Goal: Task Accomplishment & Management: Manage account settings

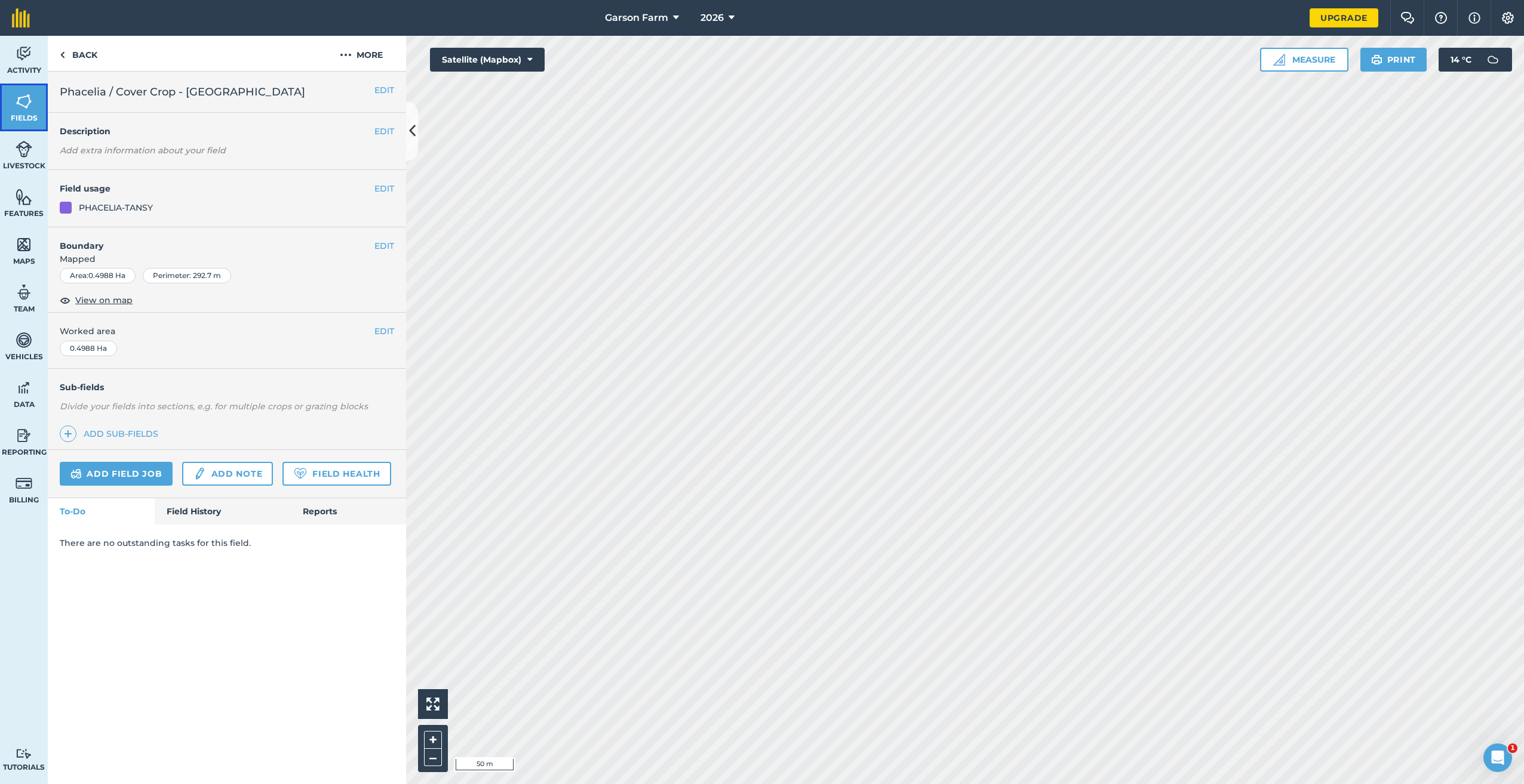
click at [27, 104] on img at bounding box center [23, 102] width 17 height 18
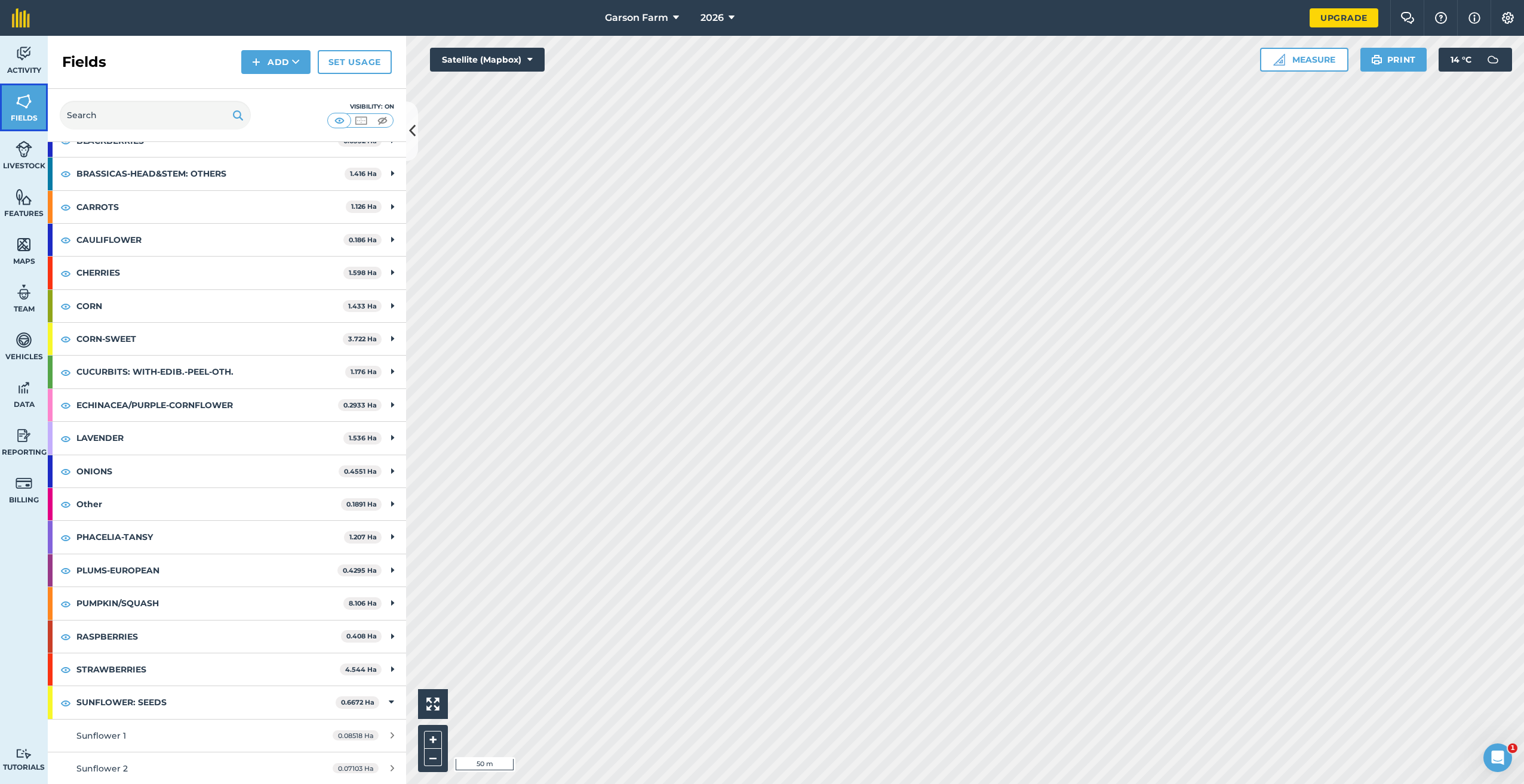
scroll to position [358, 0]
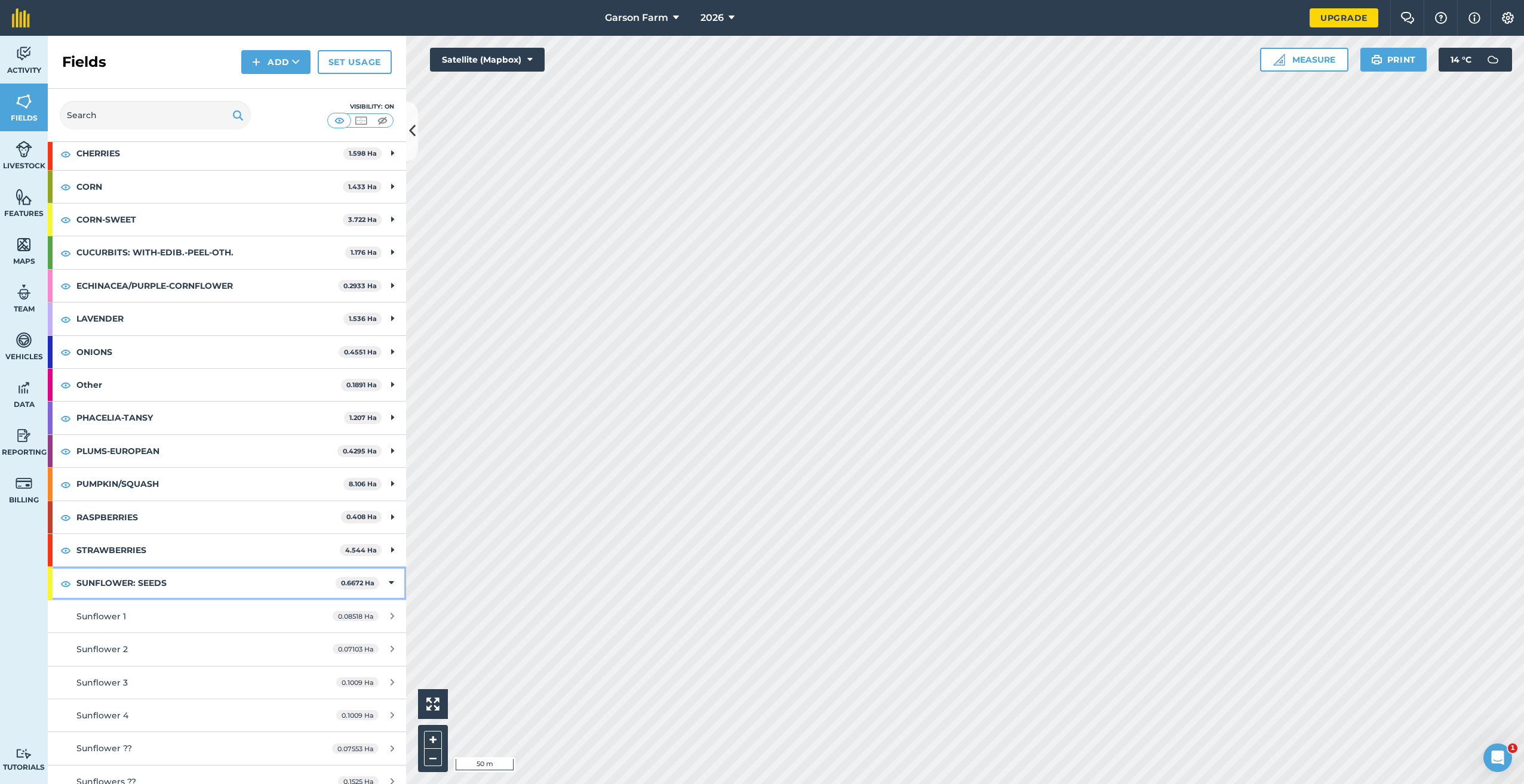
click at [388, 585] on icon at bounding box center [391, 583] width 6 height 13
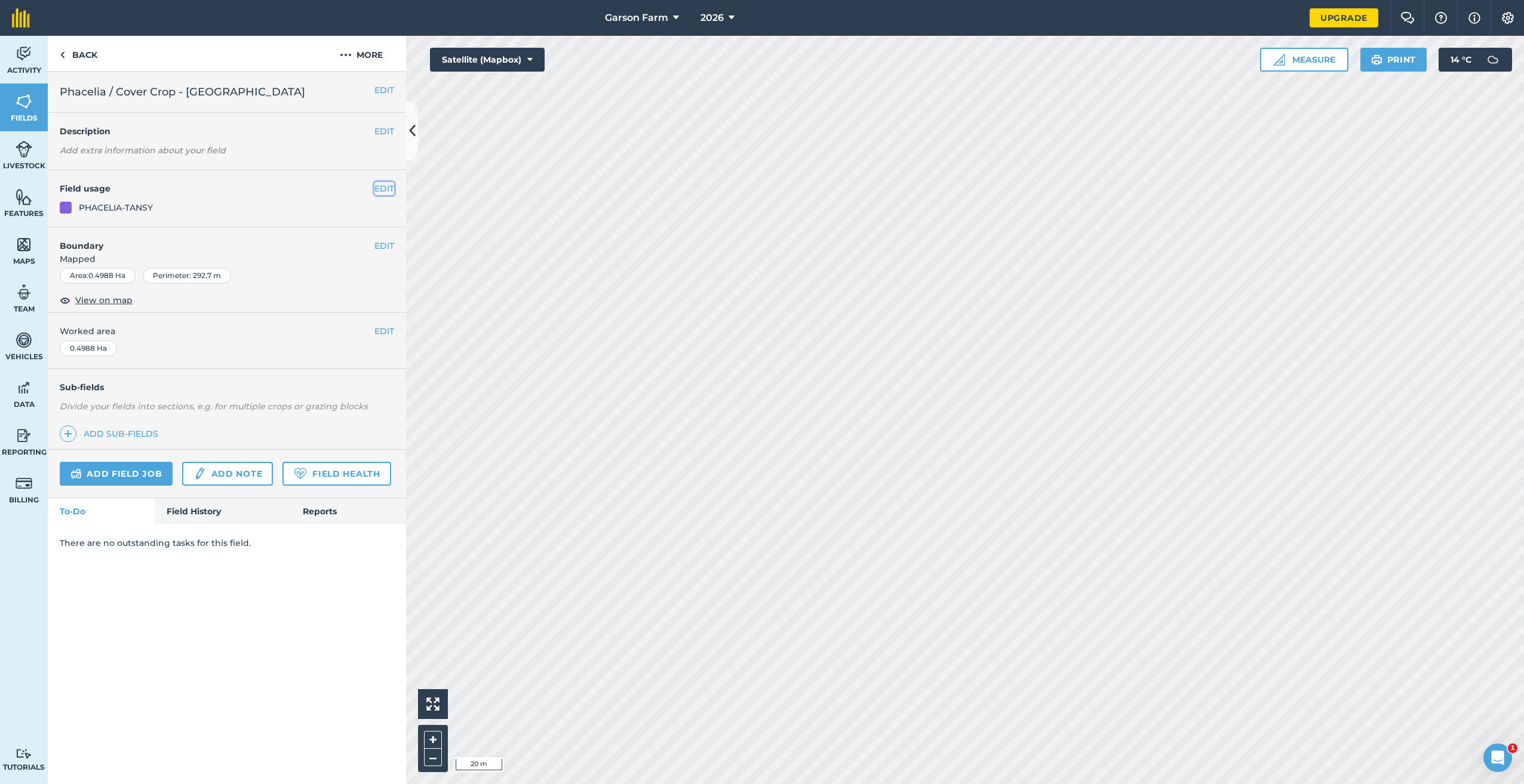
click at [384, 191] on button "EDIT" at bounding box center [384, 188] width 19 height 13
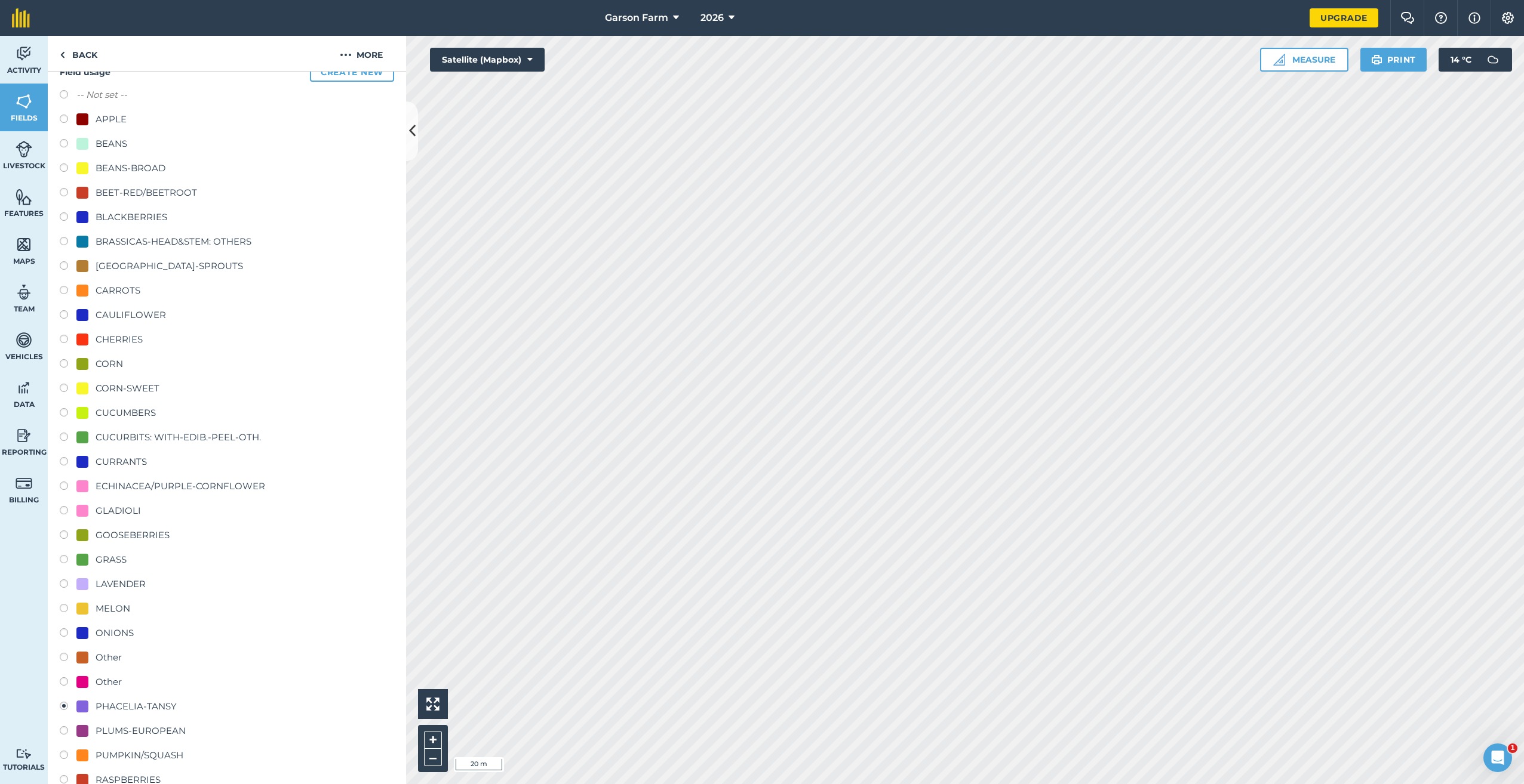
scroll to position [299, 0]
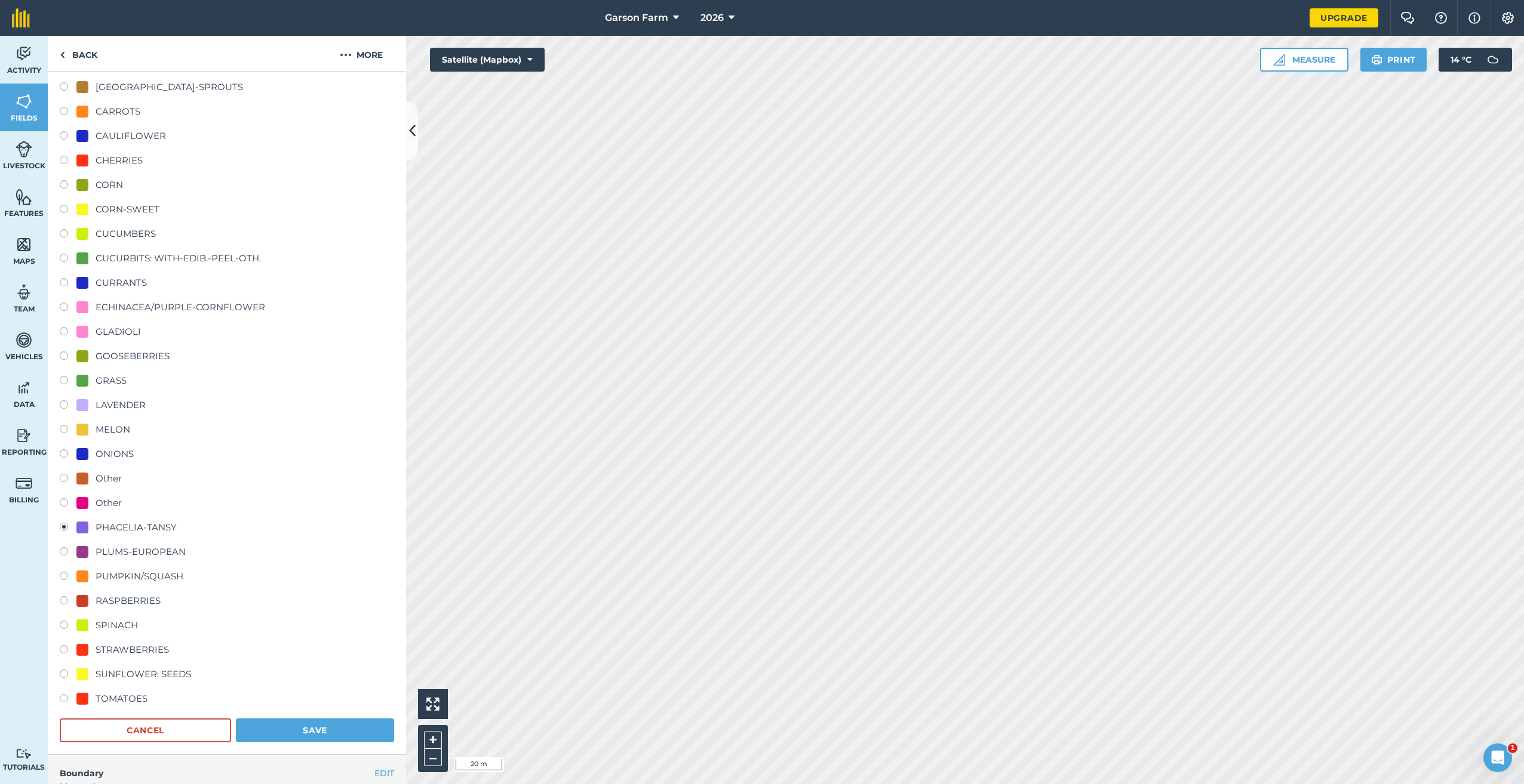
click at [145, 578] on div "PUMPKIN/SQUASH" at bounding box center [139, 576] width 88 height 15
radio input "true"
radio input "false"
click at [280, 727] on button "Save" at bounding box center [315, 731] width 158 height 24
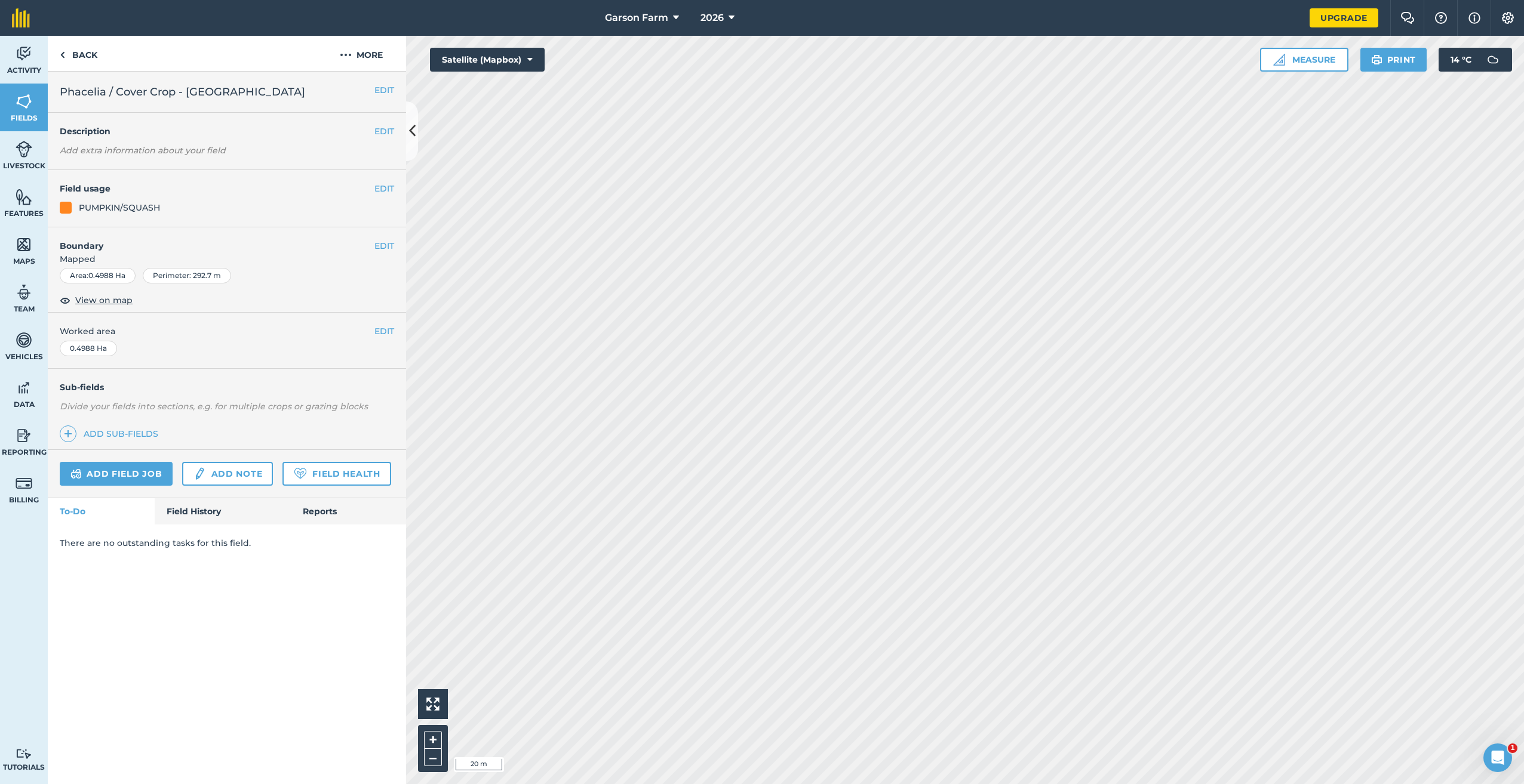
scroll to position [0, 0]
click at [378, 90] on button "EDIT" at bounding box center [384, 90] width 19 height 13
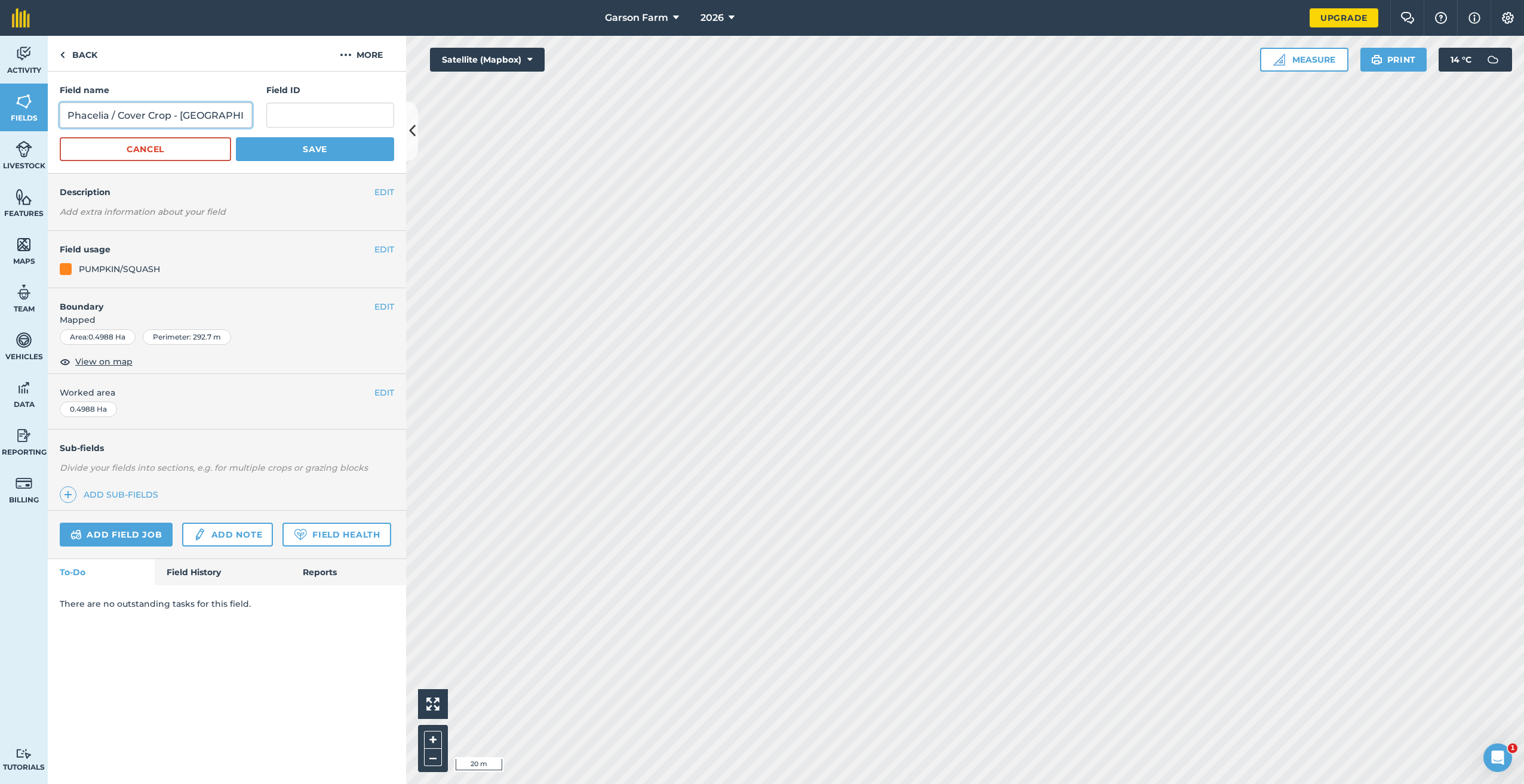
drag, startPoint x: 170, startPoint y: 115, endPoint x: 12, endPoint y: 120, distance: 158.1
click at [12, 120] on div "Activity Fields Livestock Features Maps Team Vehicles Data Reporting Billing Tu…" at bounding box center [762, 409] width 1524 height 748
type input "Pumpkins - [GEOGRAPHIC_DATA]"
click at [309, 149] on button "Save" at bounding box center [315, 149] width 158 height 24
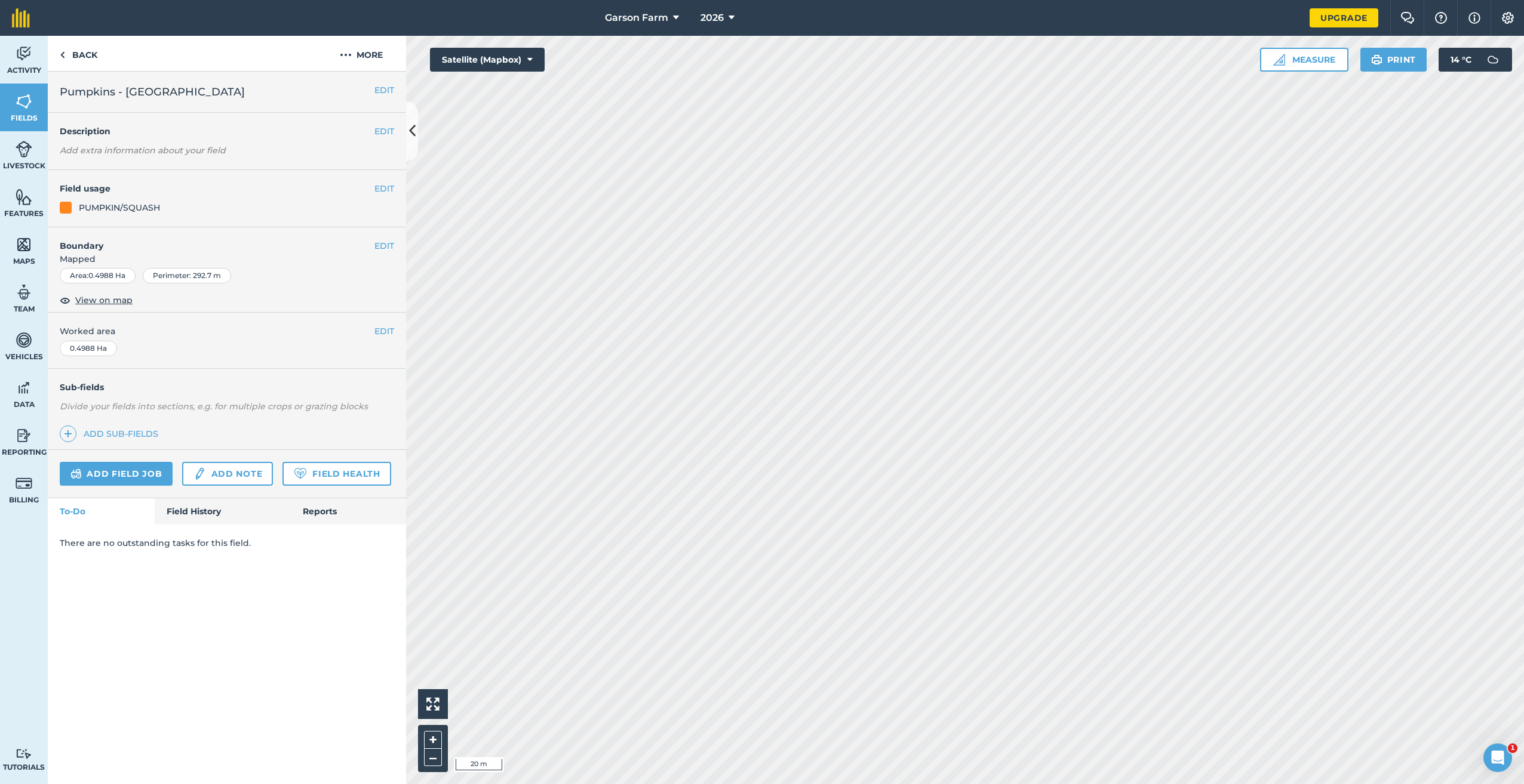
click at [394, 92] on div "EDIT Pumpkins - [GEOGRAPHIC_DATA]" at bounding box center [227, 92] width 359 height 41
click at [389, 90] on button "EDIT" at bounding box center [384, 90] width 19 height 13
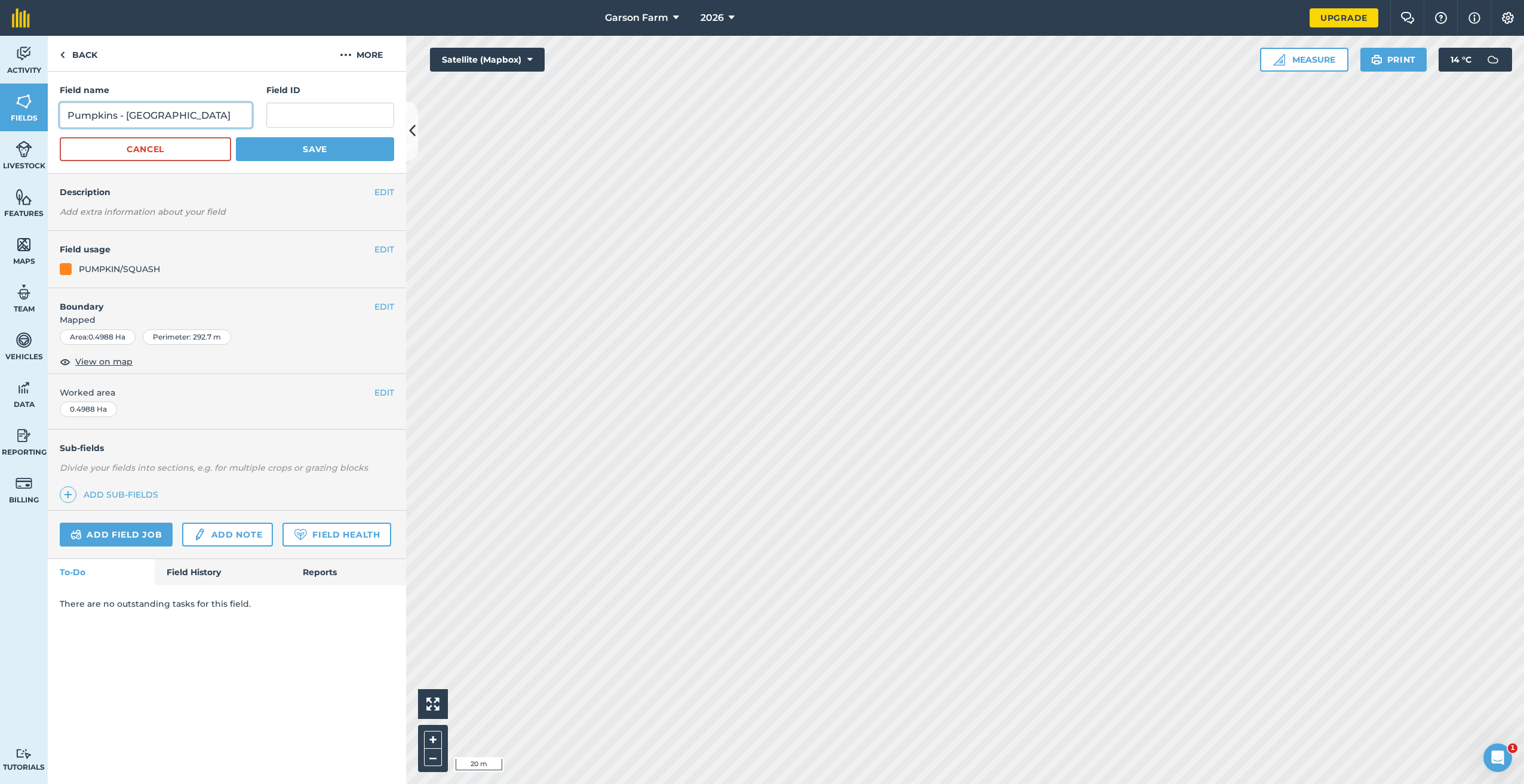
drag, startPoint x: 125, startPoint y: 114, endPoint x: 13, endPoint y: 116, distance: 112.0
click at [13, 116] on div "Activity Fields Livestock Features Maps Team Vehicles Data Reporting Billing Tu…" at bounding box center [762, 409] width 1524 height 748
click at [183, 107] on input "[GEOGRAPHIC_DATA]" at bounding box center [156, 115] width 192 height 25
type input "West House - Pumpkins"
click at [348, 154] on button "Save" at bounding box center [315, 149] width 158 height 24
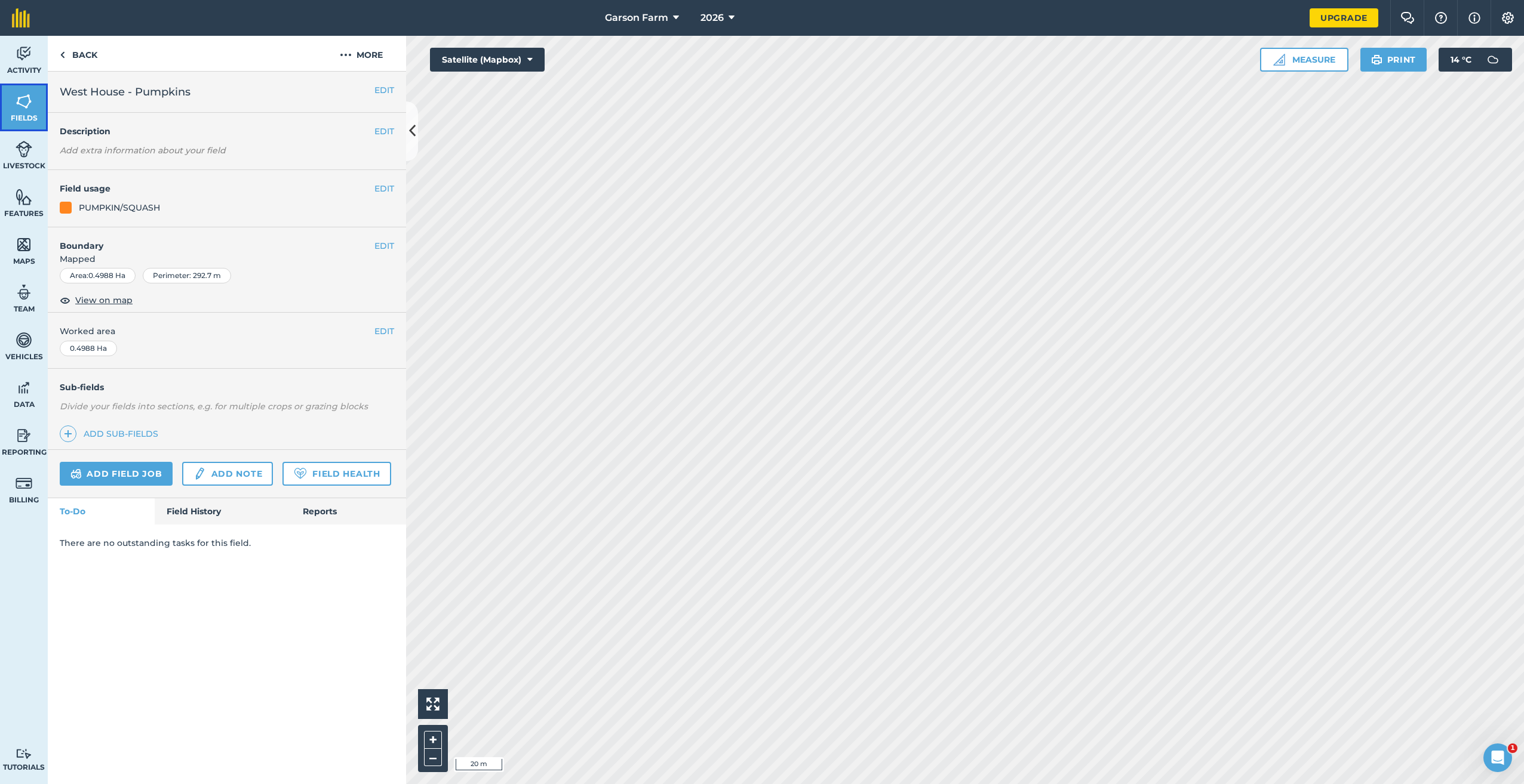
click at [14, 109] on link "Fields" at bounding box center [23, 107] width 48 height 48
